Goal: Task Accomplishment & Management: Use online tool/utility

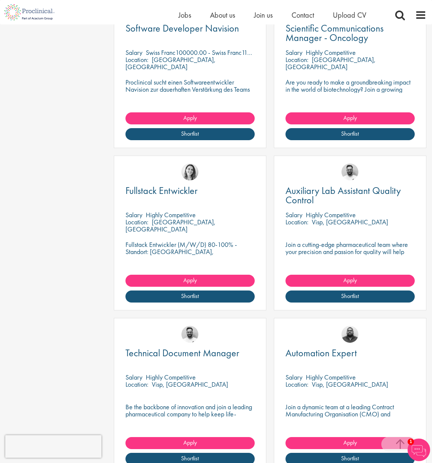
scroll to position [425, 0]
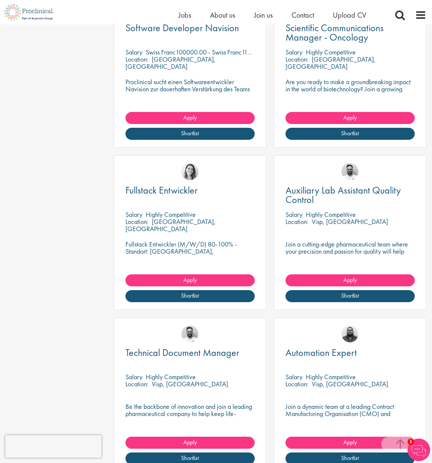
click at [155, 210] on p "Highly Competitive" at bounding box center [171, 214] width 50 height 9
click at [203, 290] on link "Shortlist" at bounding box center [190, 296] width 129 height 12
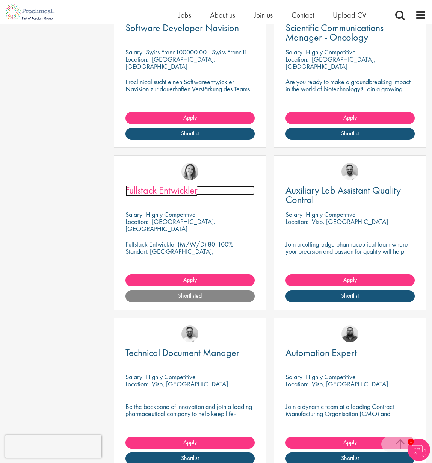
click at [187, 184] on span "Fullstack Entwickler" at bounding box center [162, 190] width 72 height 13
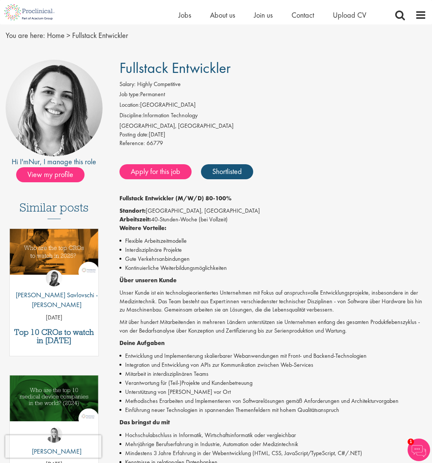
scroll to position [27, 0]
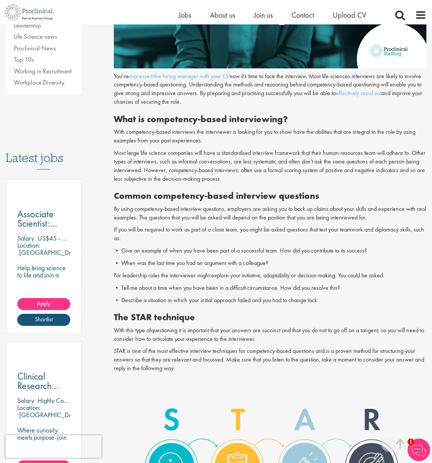
scroll to position [263, 0]
